Goal: Information Seeking & Learning: Learn about a topic

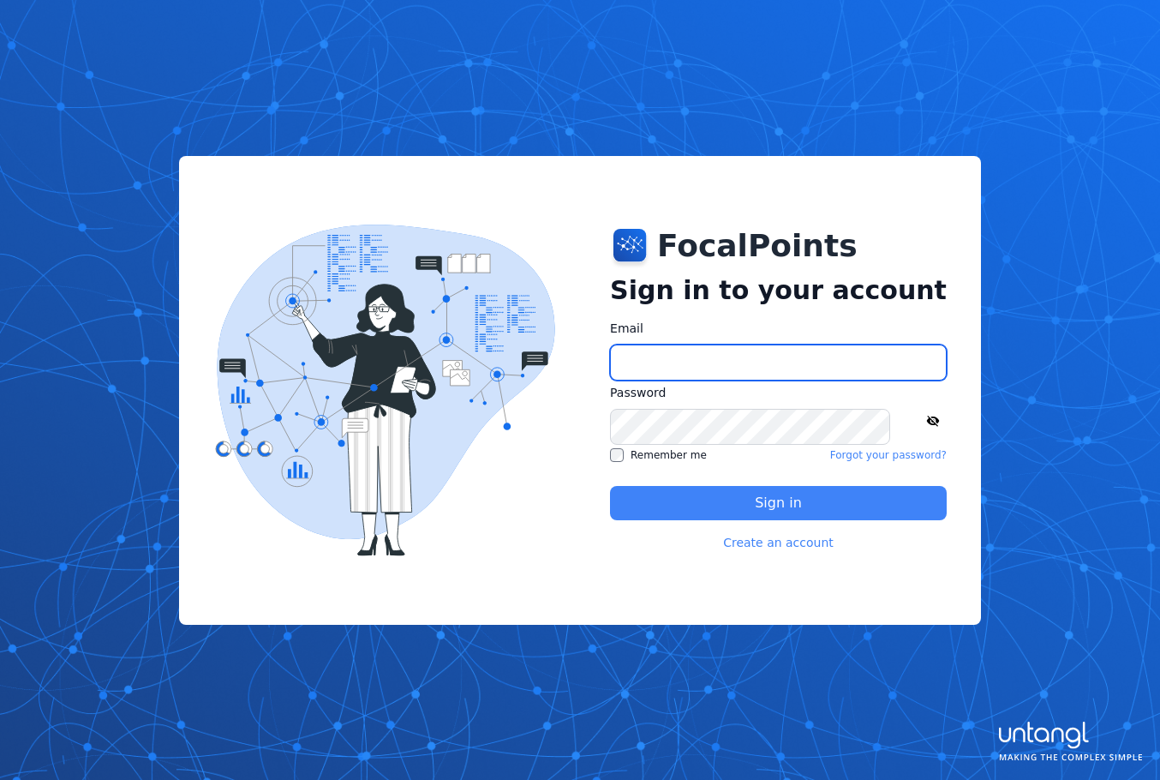
type input "**********"
click at [764, 511] on button "Sign in" at bounding box center [778, 503] width 337 height 34
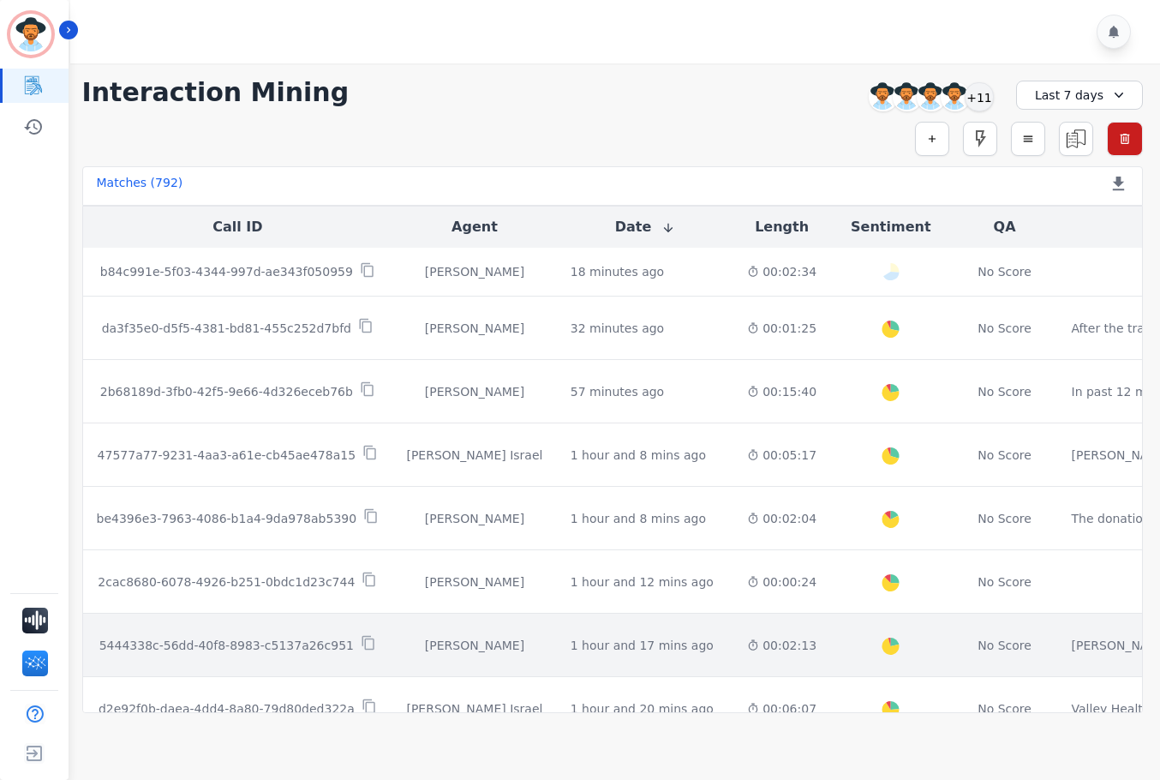
click at [668, 632] on td "1 hour and 17 mins ago Start at: [DATE] 12:15pm" at bounding box center [645, 644] width 176 height 63
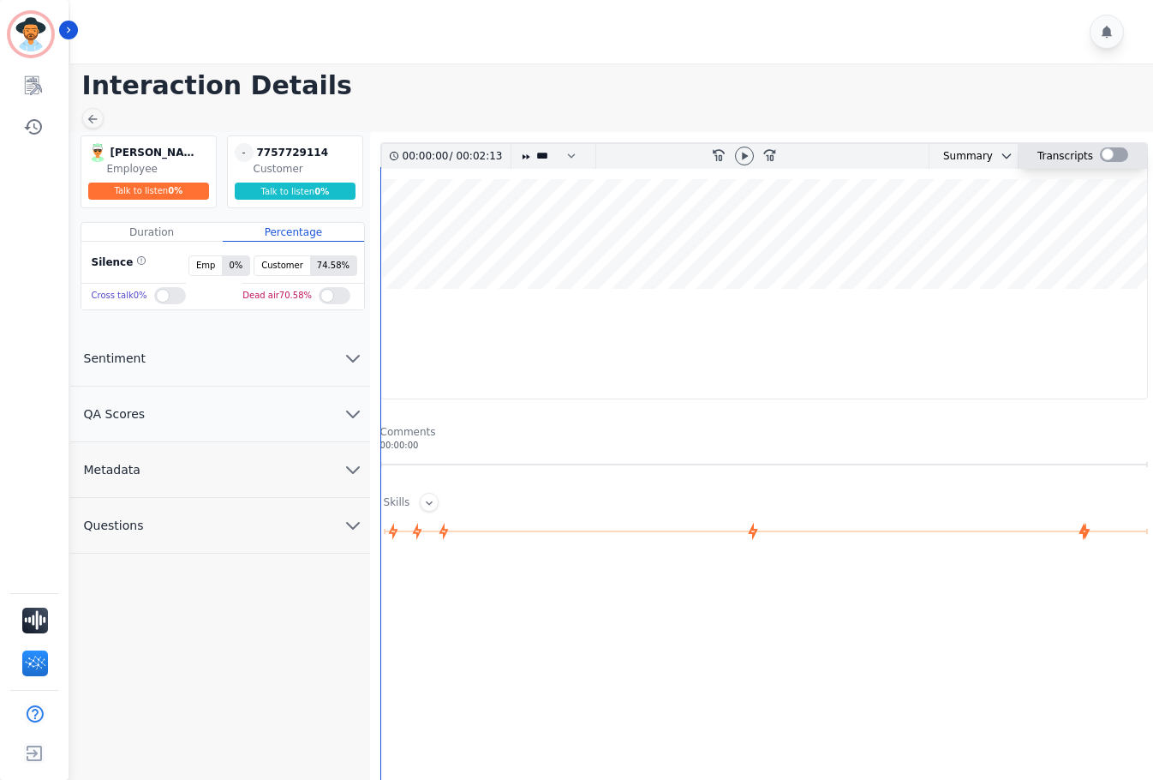
click at [1107, 158] on div at bounding box center [1114, 154] width 28 height 15
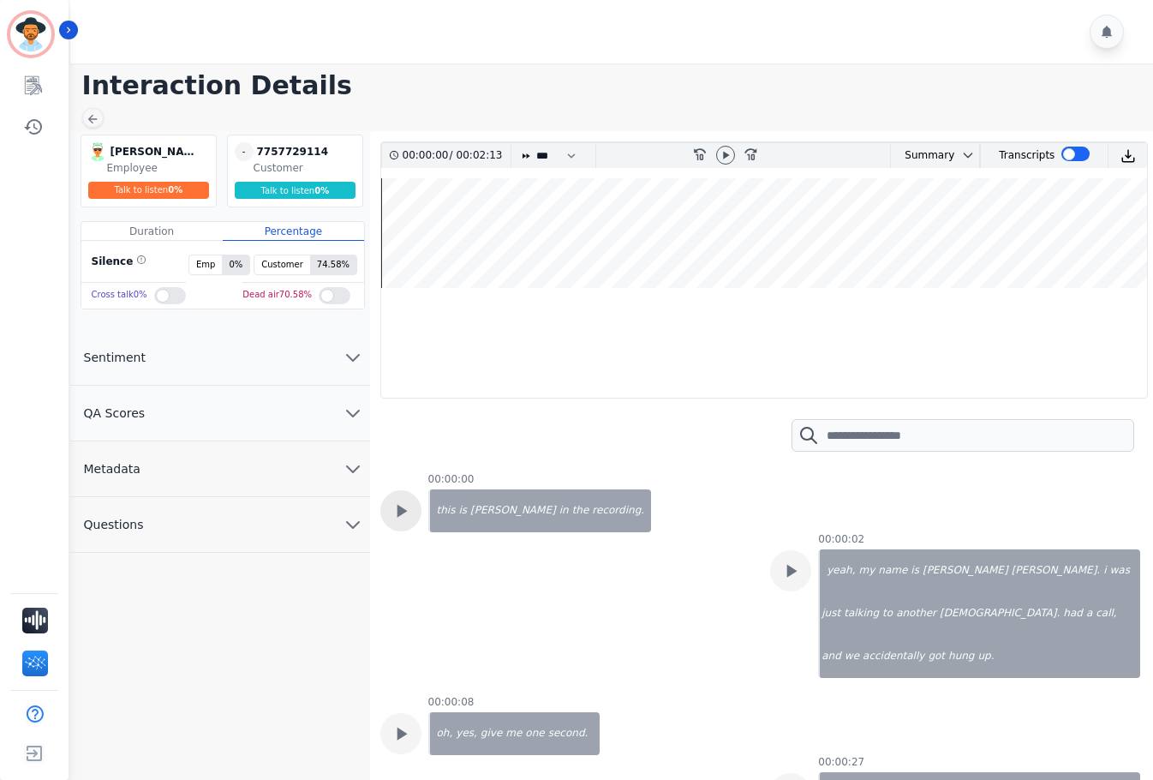
click at [395, 508] on icon at bounding box center [401, 510] width 22 height 22
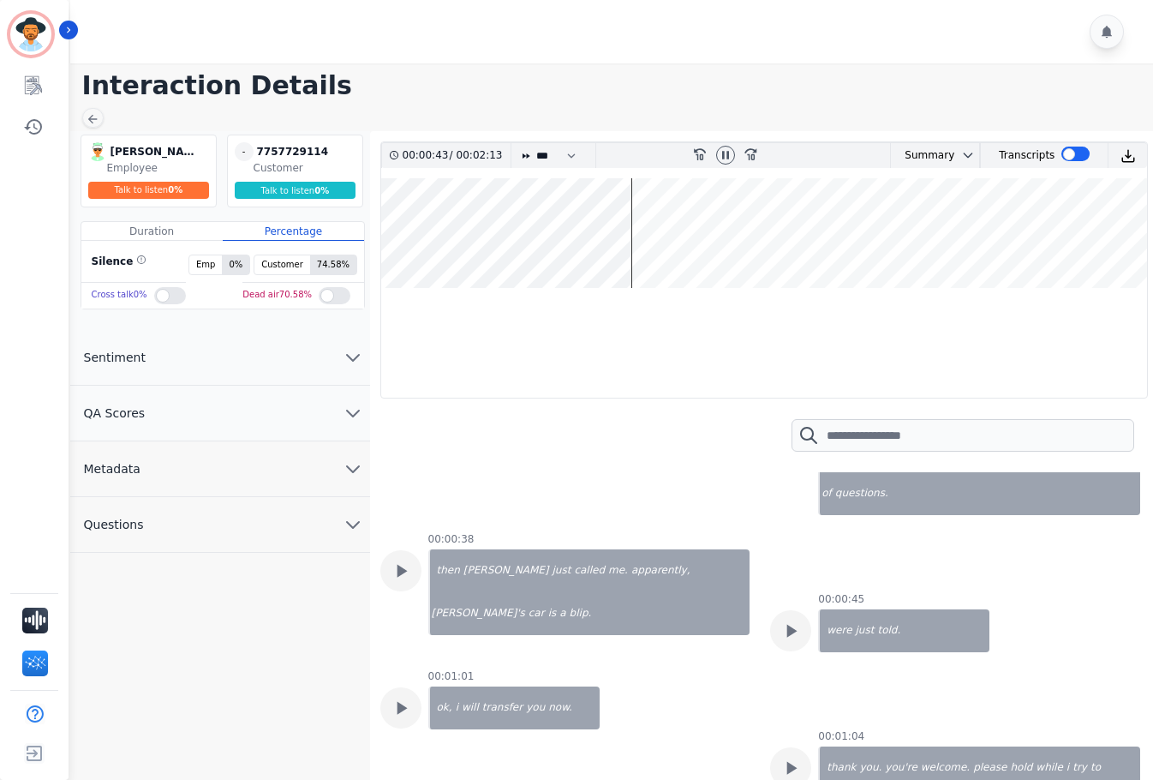
scroll to position [428, 0]
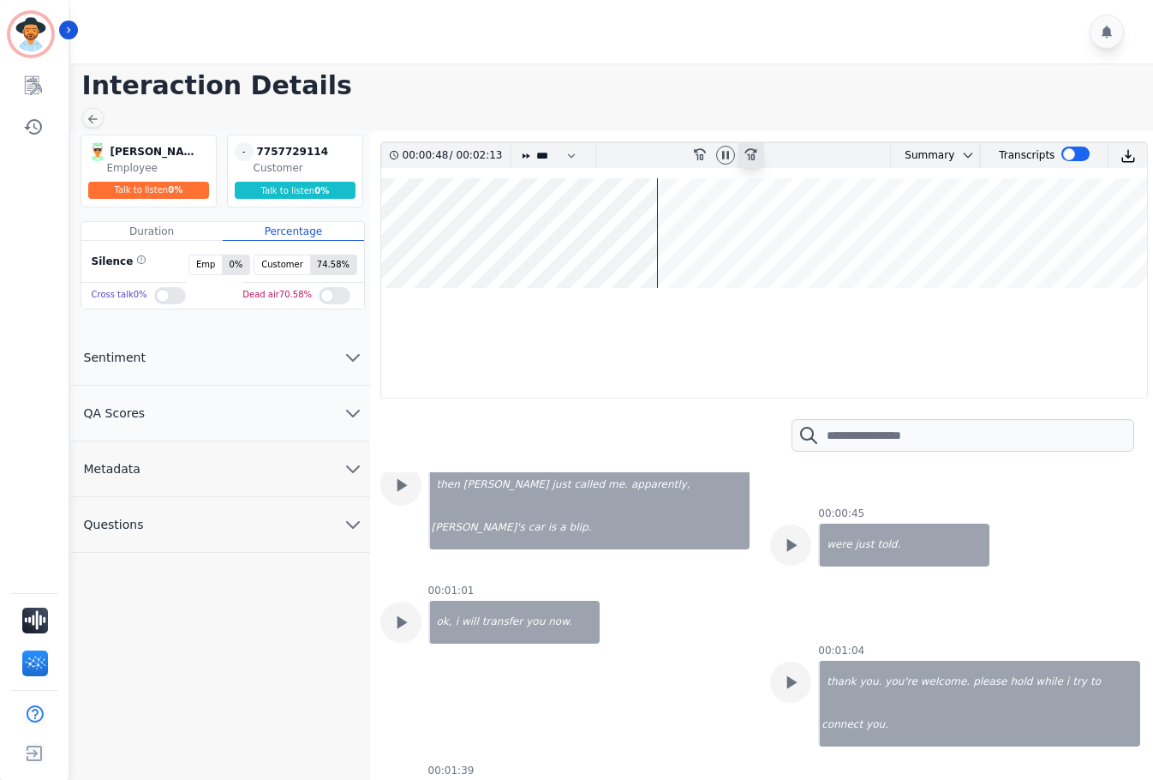
click at [754, 155] on icon at bounding box center [750, 155] width 12 height 12
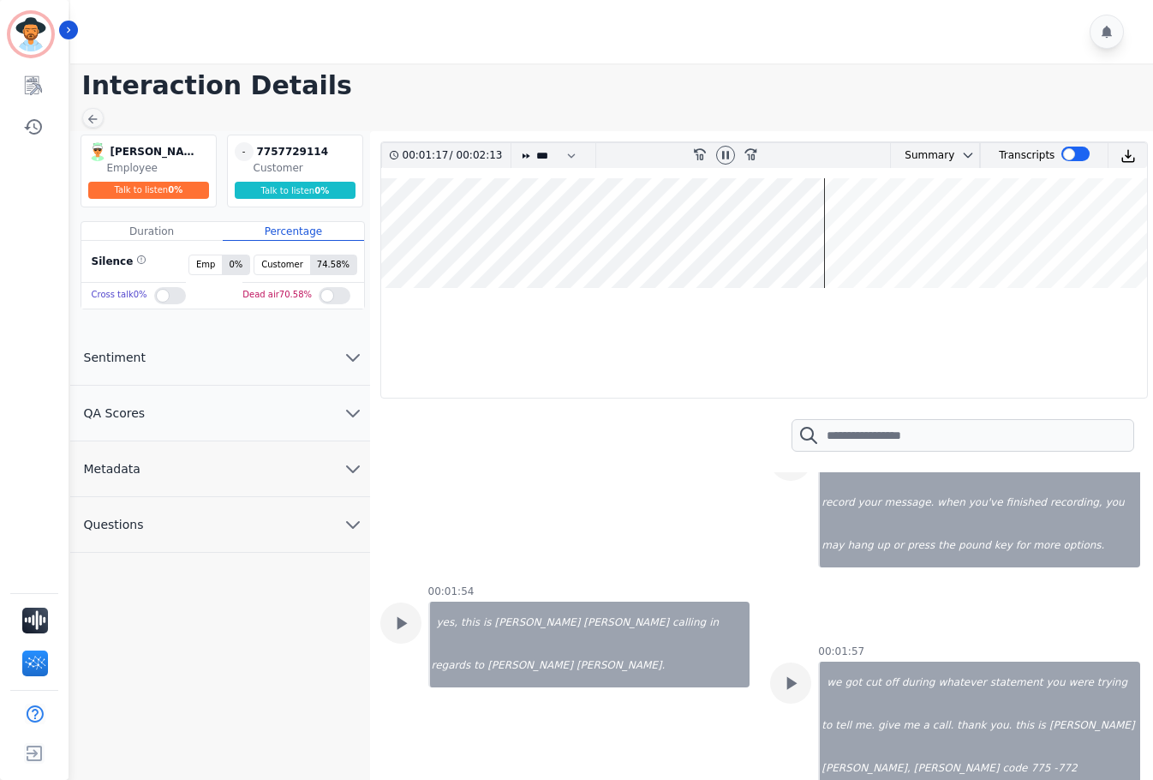
scroll to position [905, 0]
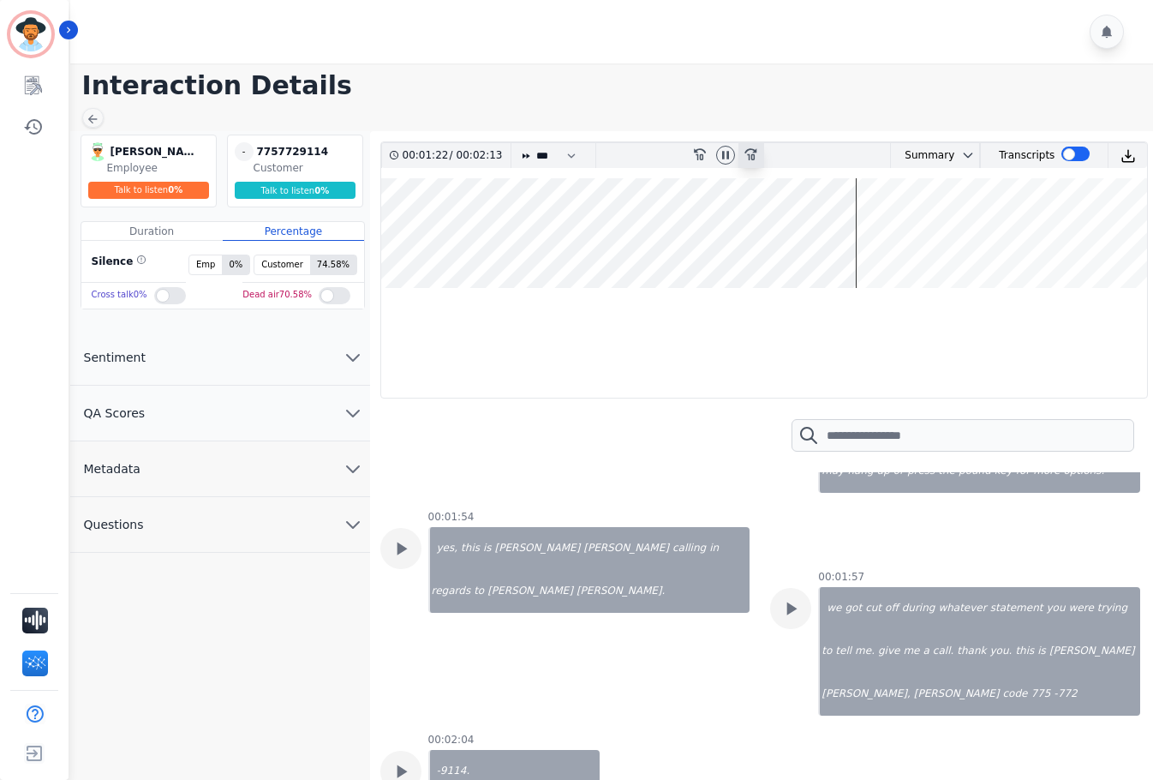
click at [755, 154] on icon "fast-forward-10" at bounding box center [751, 153] width 14 height 14
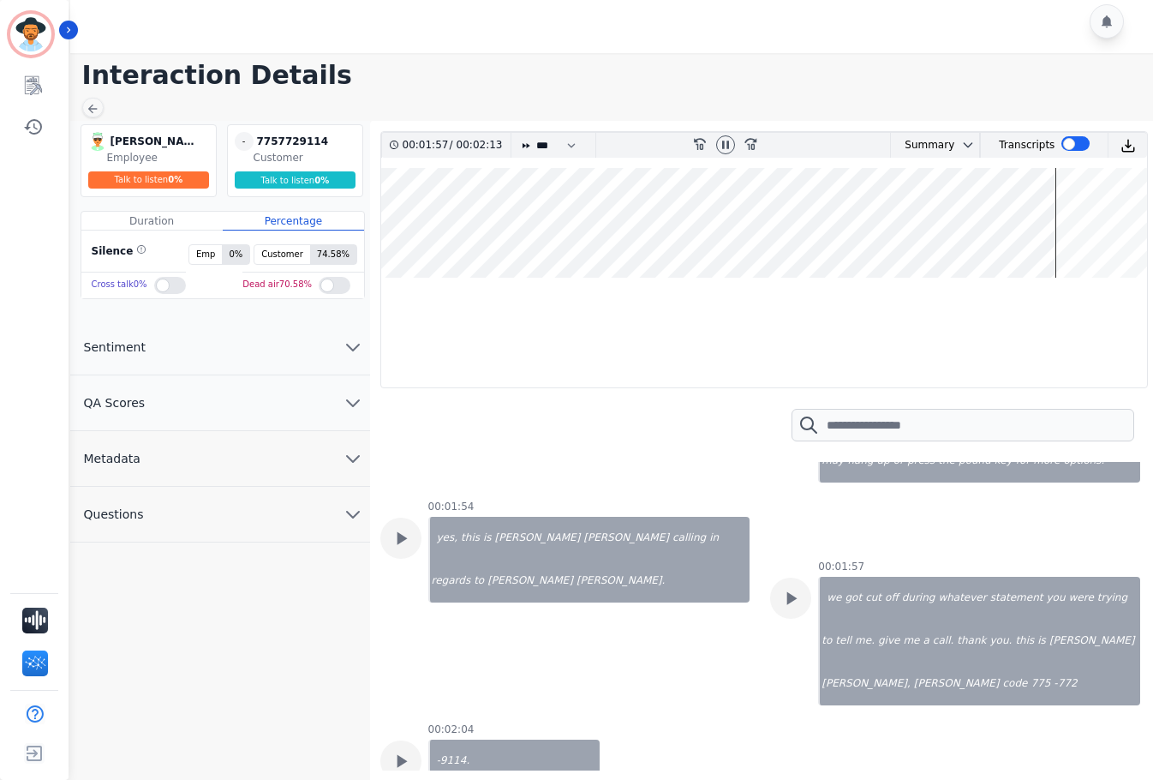
scroll to position [13, 0]
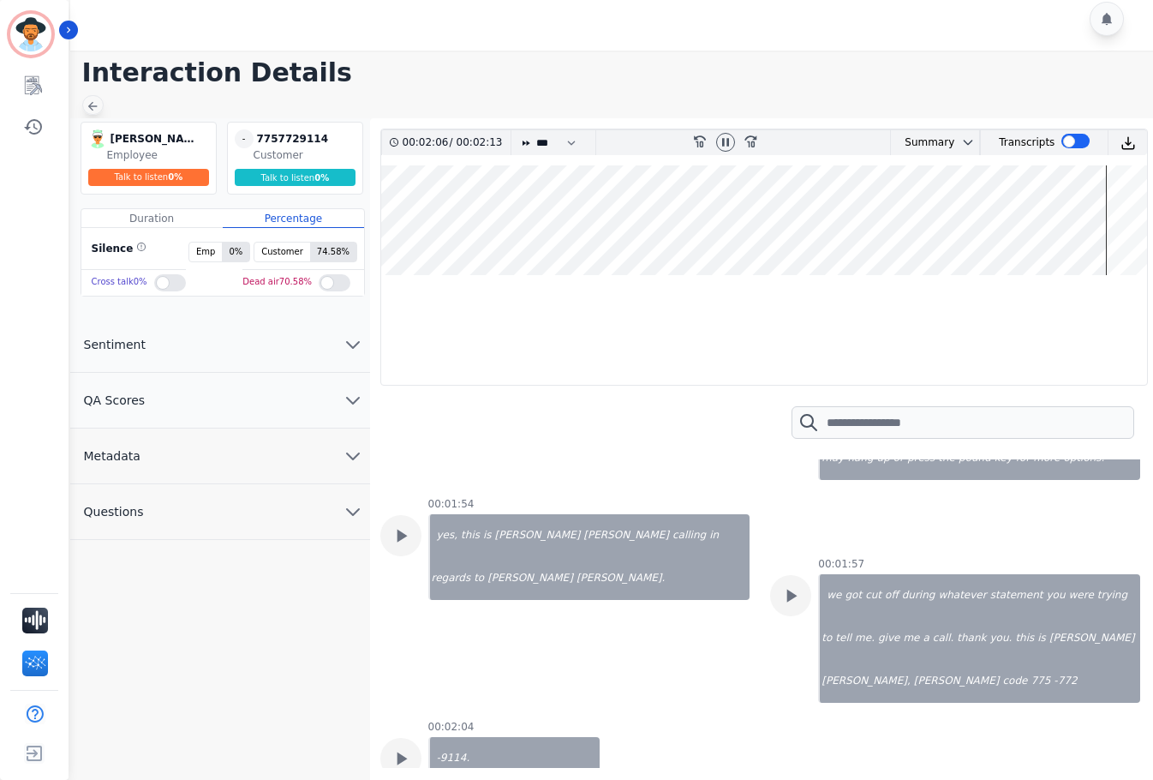
click at [94, 102] on icon at bounding box center [93, 106] width 14 height 14
